Goal: Task Accomplishment & Management: Manage account settings

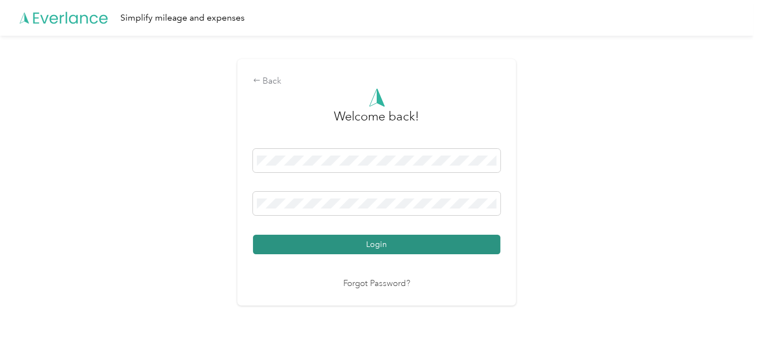
click at [329, 245] on button "Login" at bounding box center [376, 245] width 247 height 20
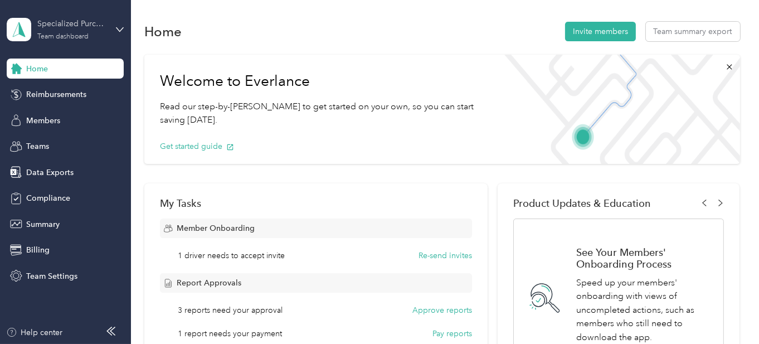
click at [65, 38] on div "Team dashboard" at bounding box center [62, 36] width 51 height 7
click at [67, 89] on div "Team dashboard" at bounding box center [47, 86] width 61 height 12
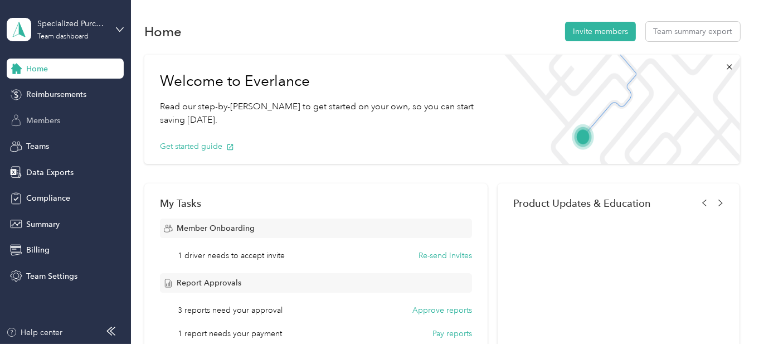
click at [58, 119] on span "Members" at bounding box center [43, 121] width 34 height 12
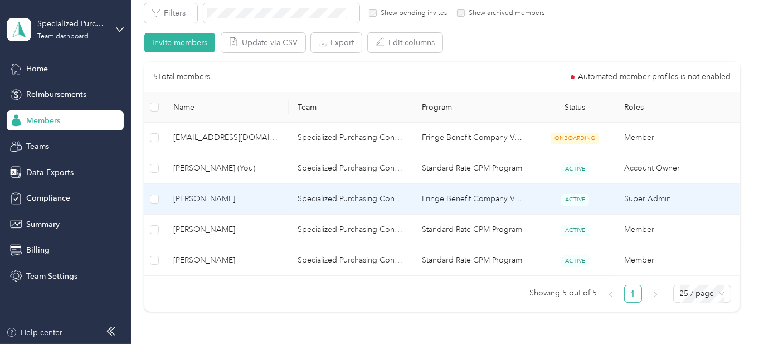
scroll to position [223, 0]
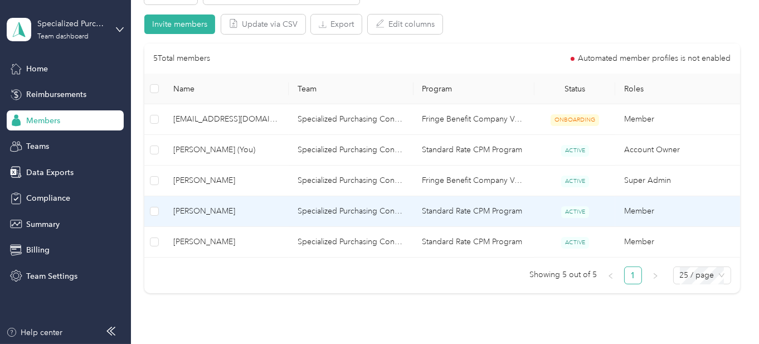
click at [205, 208] on span "[PERSON_NAME]" at bounding box center [226, 211] width 106 height 12
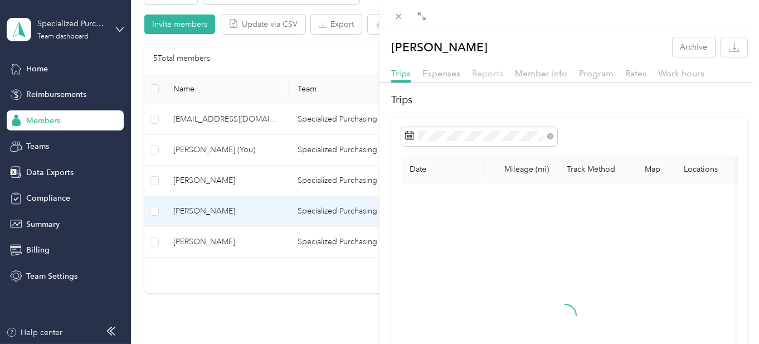
click at [489, 68] on span "Reports" at bounding box center [487, 73] width 31 height 11
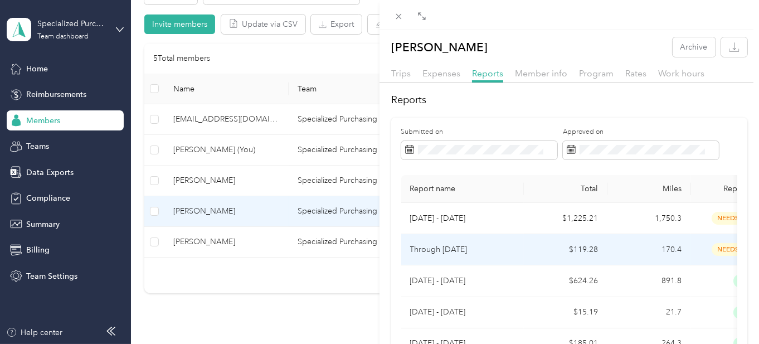
click at [451, 249] on p "Through [DATE]" at bounding box center [462, 250] width 105 height 12
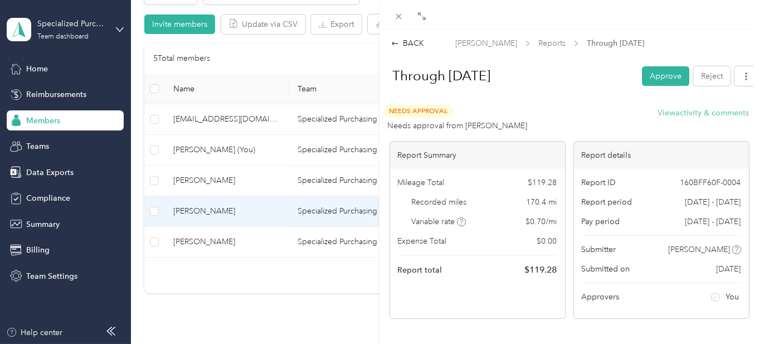
click at [690, 115] on button "View activity & comments" at bounding box center [703, 113] width 91 height 12
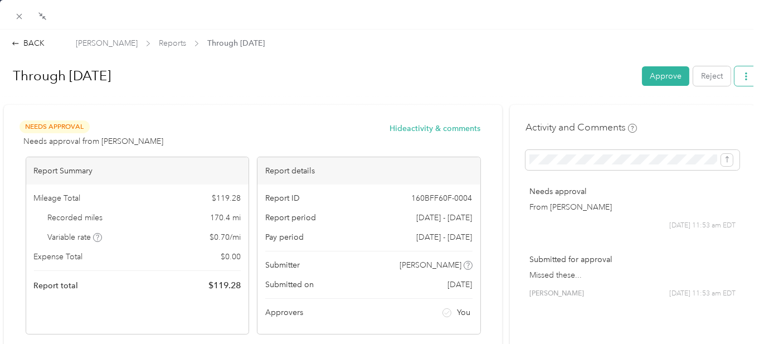
click at [742, 76] on icon "button" at bounding box center [746, 76] width 8 height 8
click at [709, 119] on span "Download" at bounding box center [706, 116] width 37 height 12
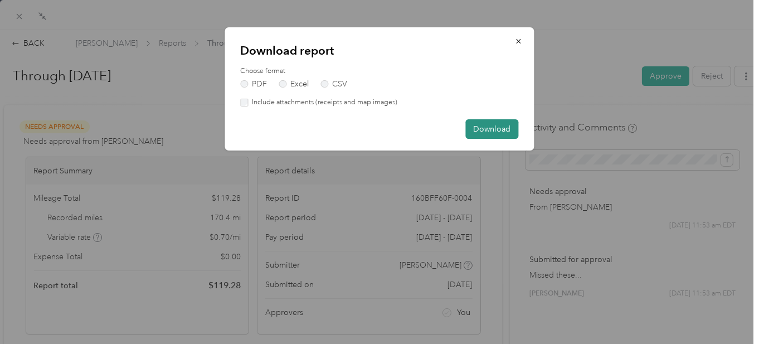
click at [495, 132] on button "Download" at bounding box center [492, 129] width 53 height 20
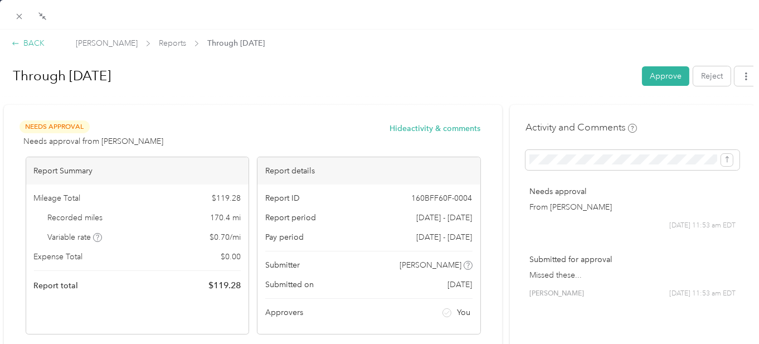
click at [18, 45] on icon at bounding box center [16, 44] width 8 height 8
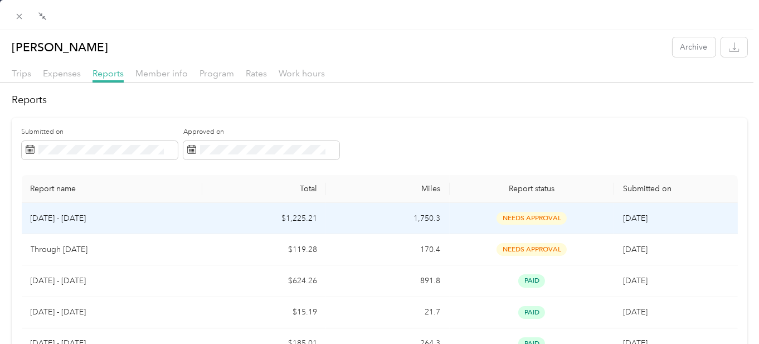
click at [74, 218] on p "[DATE] - [DATE]" at bounding box center [112, 218] width 163 height 12
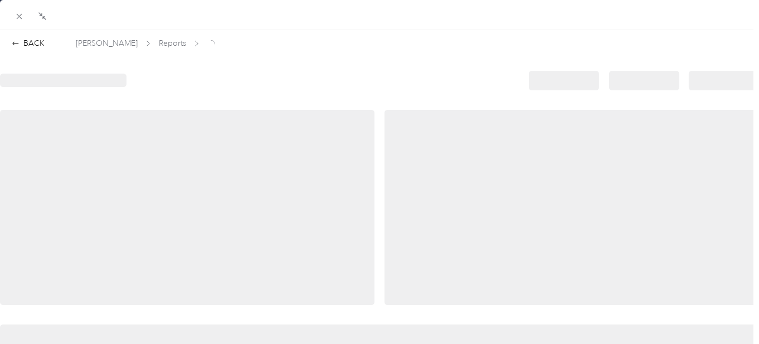
click at [74, 218] on div at bounding box center [187, 207] width 374 height 195
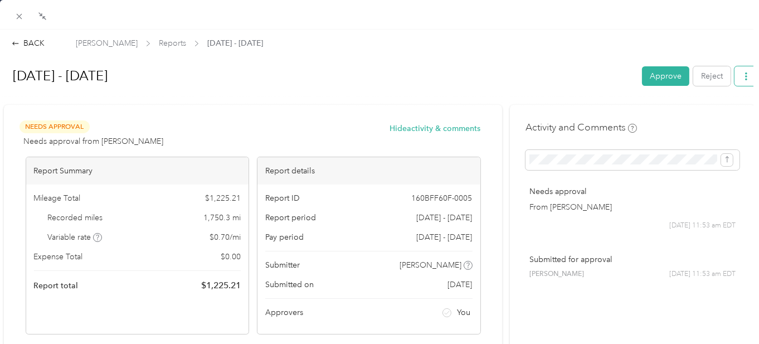
click at [742, 77] on button "button" at bounding box center [745, 76] width 23 height 20
click at [683, 115] on icon at bounding box center [680, 117] width 8 height 8
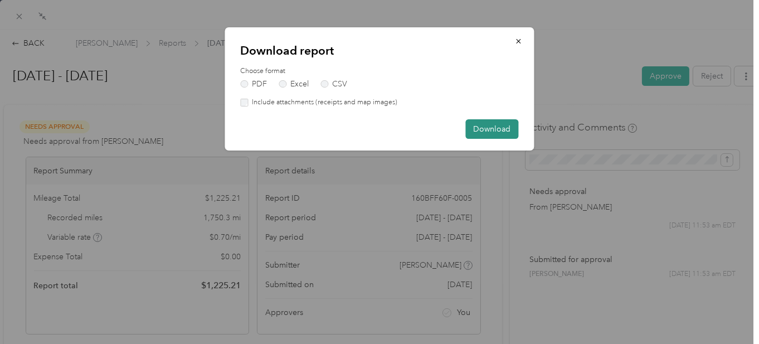
click at [486, 128] on button "Download" at bounding box center [492, 129] width 53 height 20
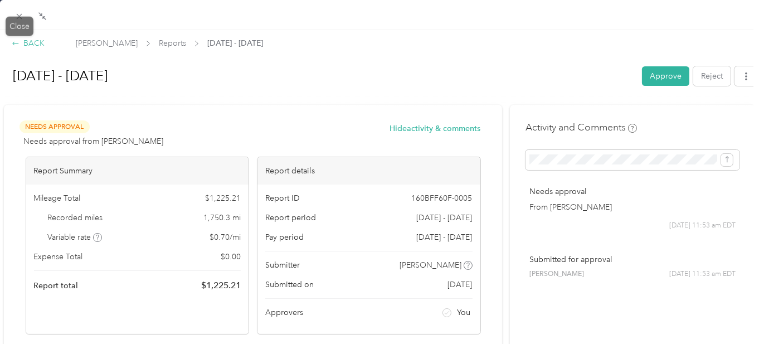
click at [17, 42] on icon at bounding box center [15, 42] width 6 height 3
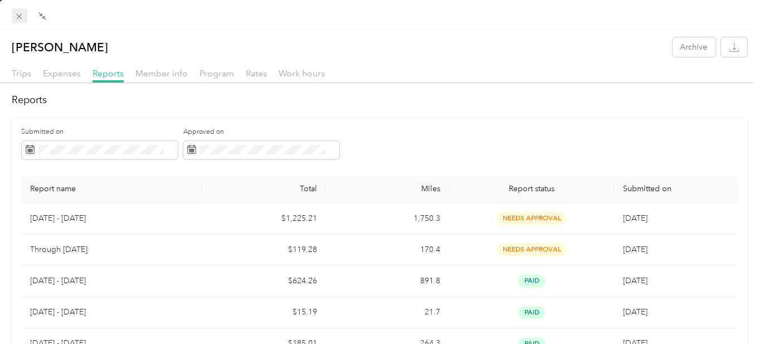
click at [22, 15] on icon at bounding box center [18, 16] width 9 height 9
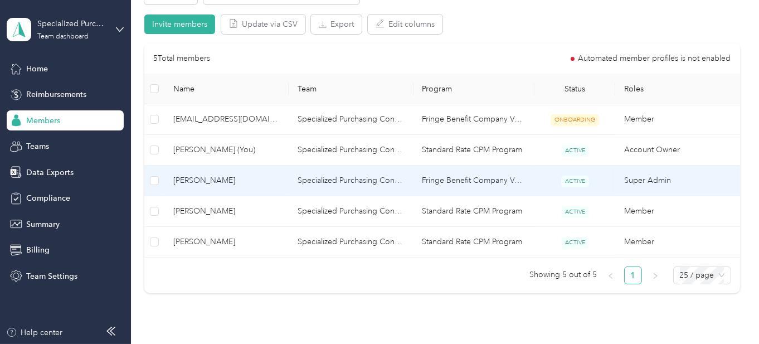
click at [359, 184] on td "Specialized Purchasing Consultants" at bounding box center [351, 181] width 124 height 31
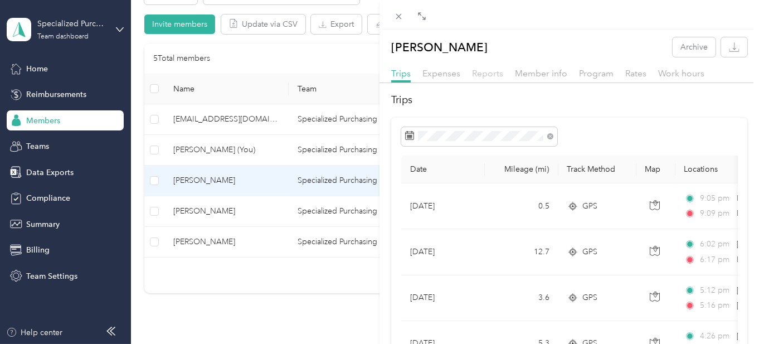
click at [476, 75] on span "Reports" at bounding box center [487, 73] width 31 height 11
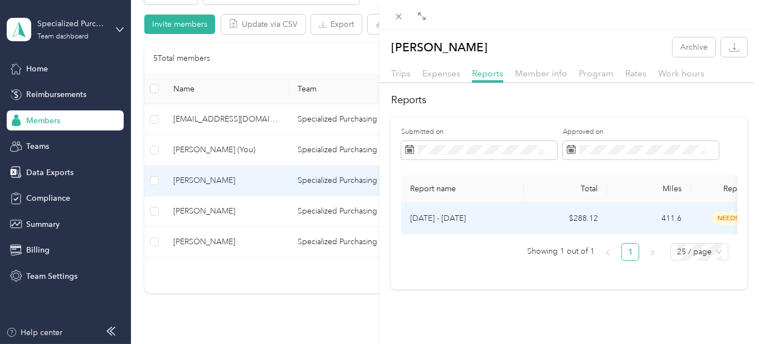
click at [447, 220] on p "[DATE] - [DATE]" at bounding box center [462, 218] width 105 height 12
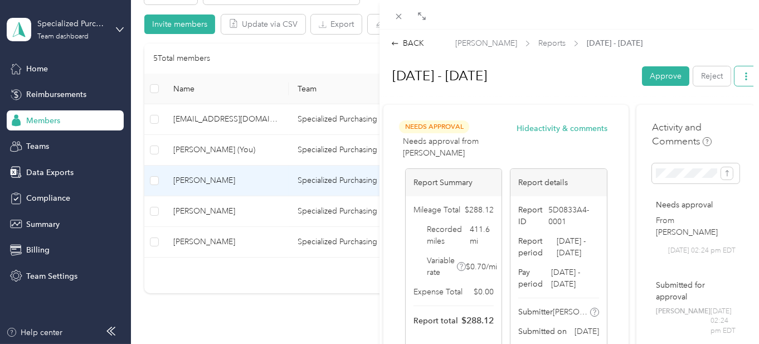
click at [734, 73] on button "button" at bounding box center [745, 76] width 23 height 20
click at [696, 116] on span "Download" at bounding box center [706, 116] width 37 height 12
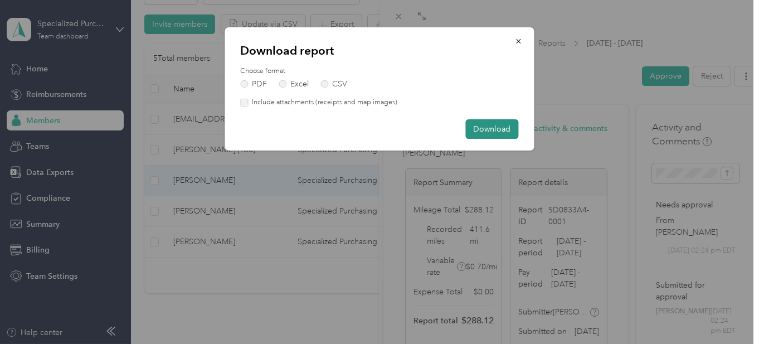
click at [493, 133] on button "Download" at bounding box center [492, 129] width 53 height 20
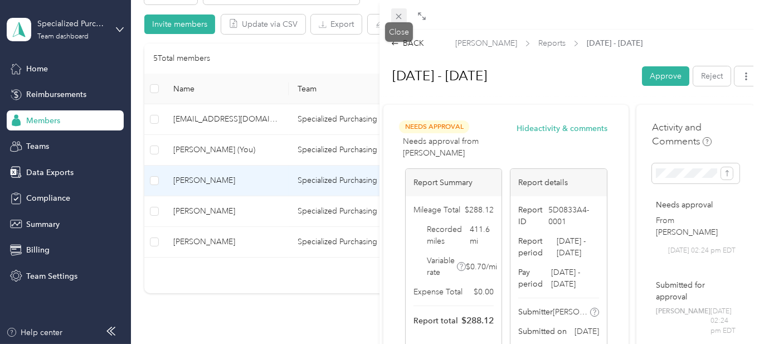
click at [401, 13] on icon at bounding box center [398, 16] width 9 height 9
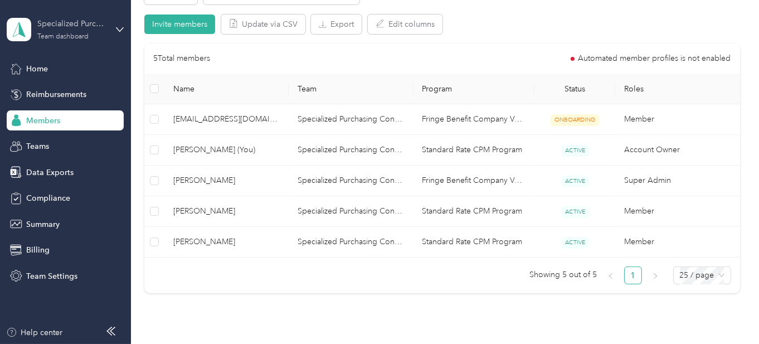
click at [74, 34] on div "Team dashboard" at bounding box center [62, 36] width 51 height 7
click at [30, 143] on div "Log out" at bounding box center [156, 143] width 282 height 20
